Goal: Task Accomplishment & Management: Manage account settings

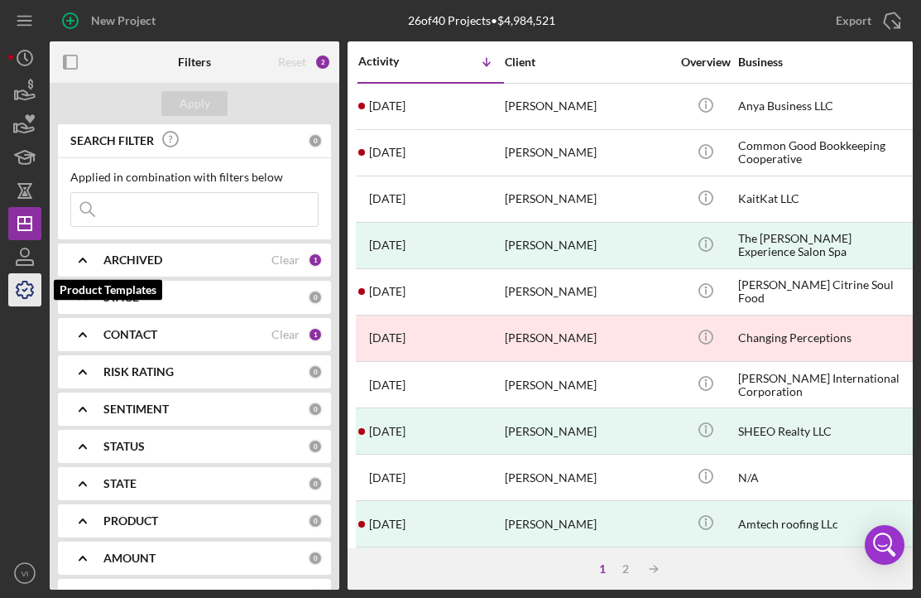
click at [26, 282] on icon "button" at bounding box center [25, 289] width 17 height 17
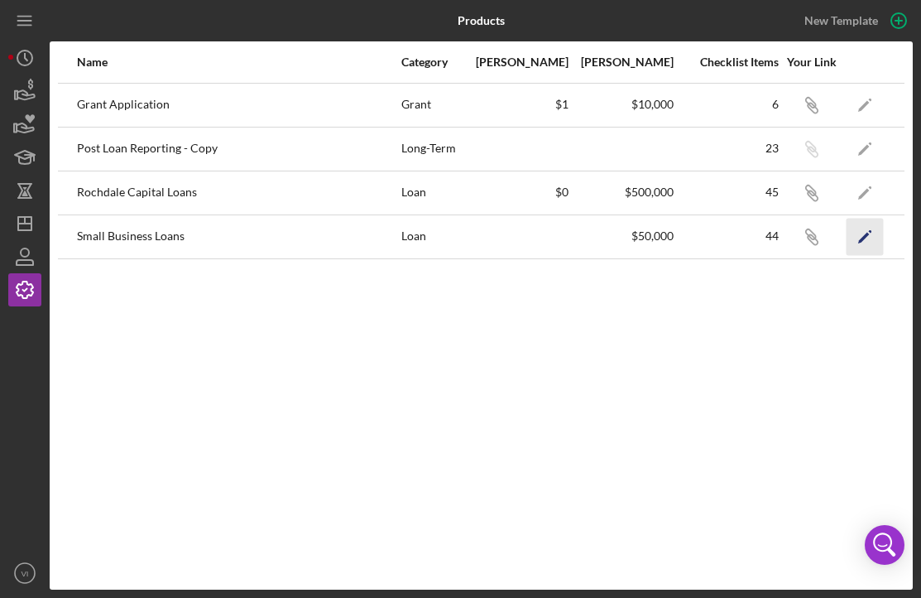
click at [863, 238] on polygon "button" at bounding box center [864, 238] width 12 height 12
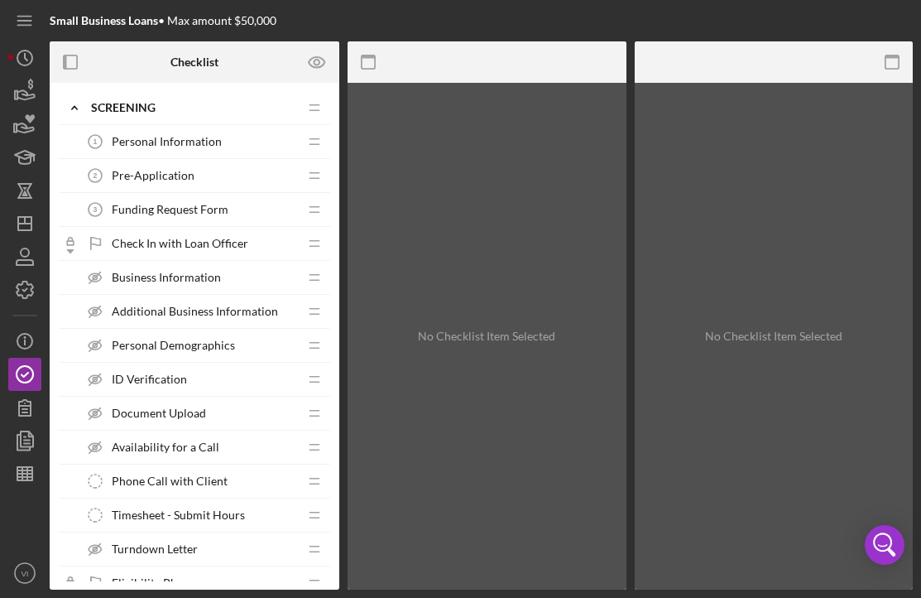
click at [213, 132] on div "Personal Information 1 Personal Information" at bounding box center [188, 141] width 219 height 33
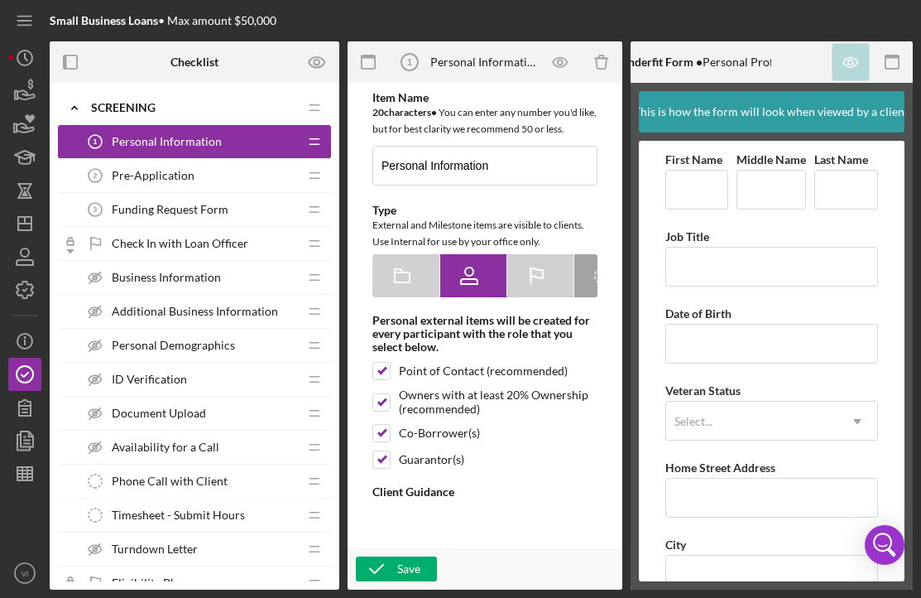
type textarea "<div><strong>Welcome! We're looking forward to working with you.</strong><br><b…"
type textarea "<div>Thanks for providing your personal information. This data will be in our s…"
